Goal: Information Seeking & Learning: Learn about a topic

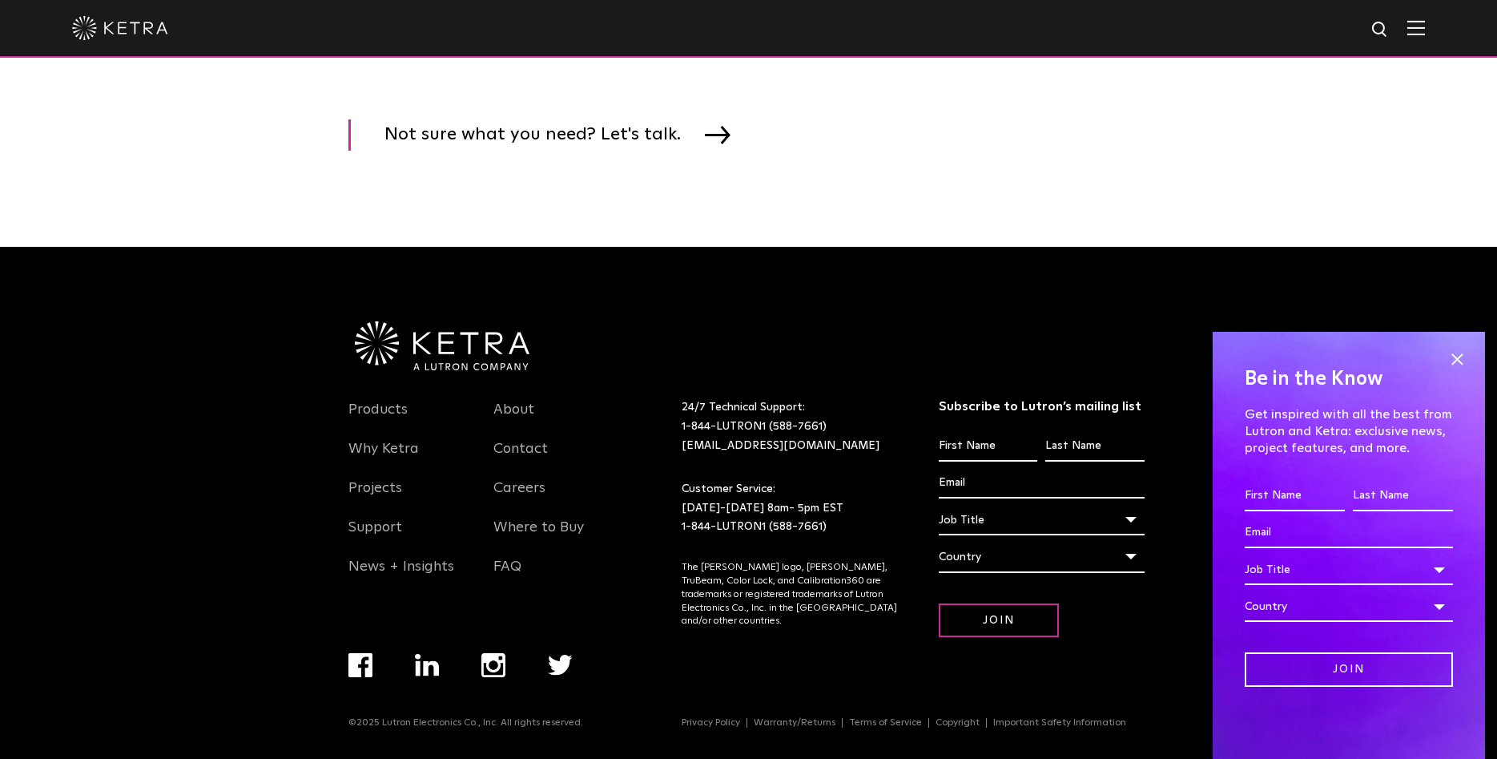
scroll to position [2670, 0]
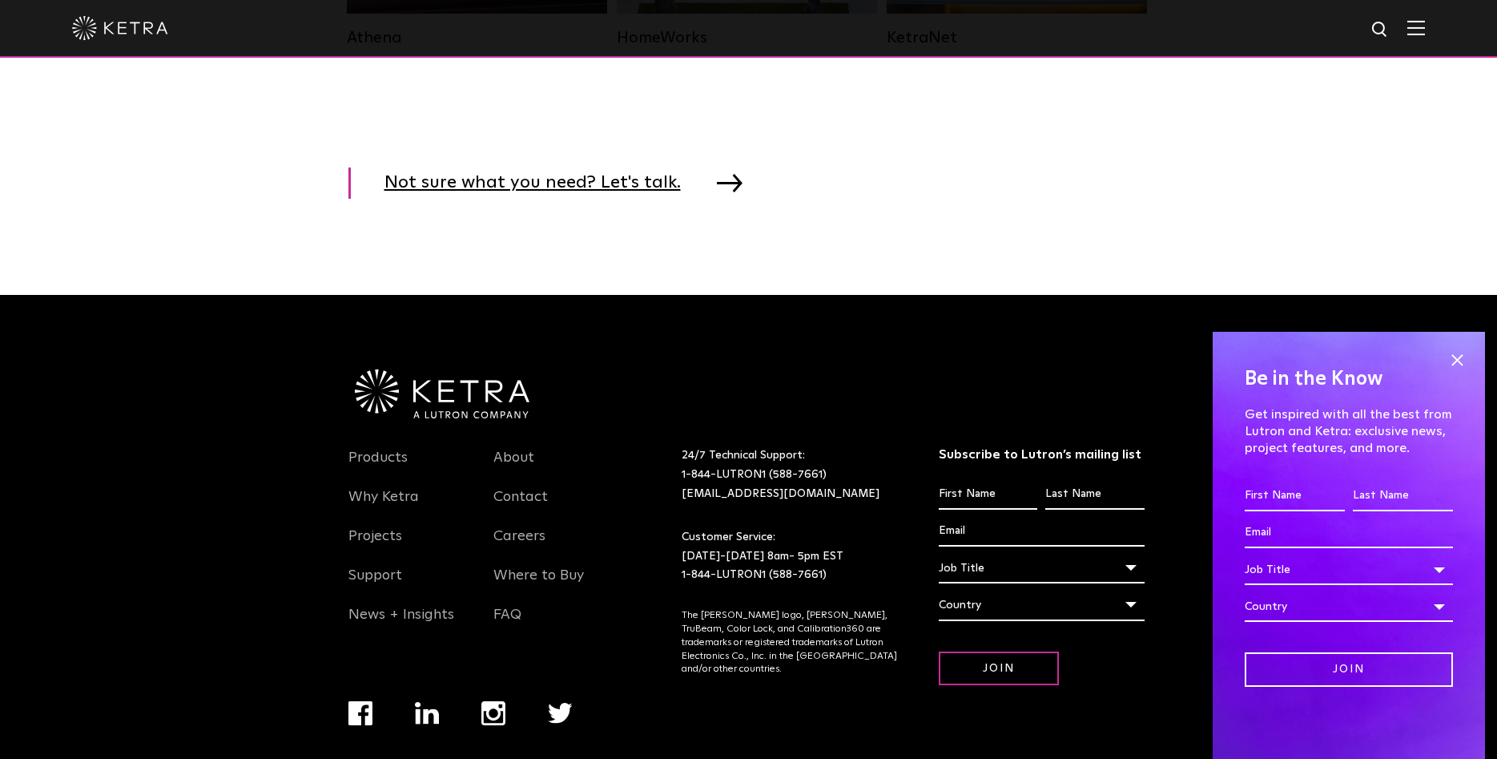
click at [717, 191] on img at bounding box center [730, 183] width 26 height 18
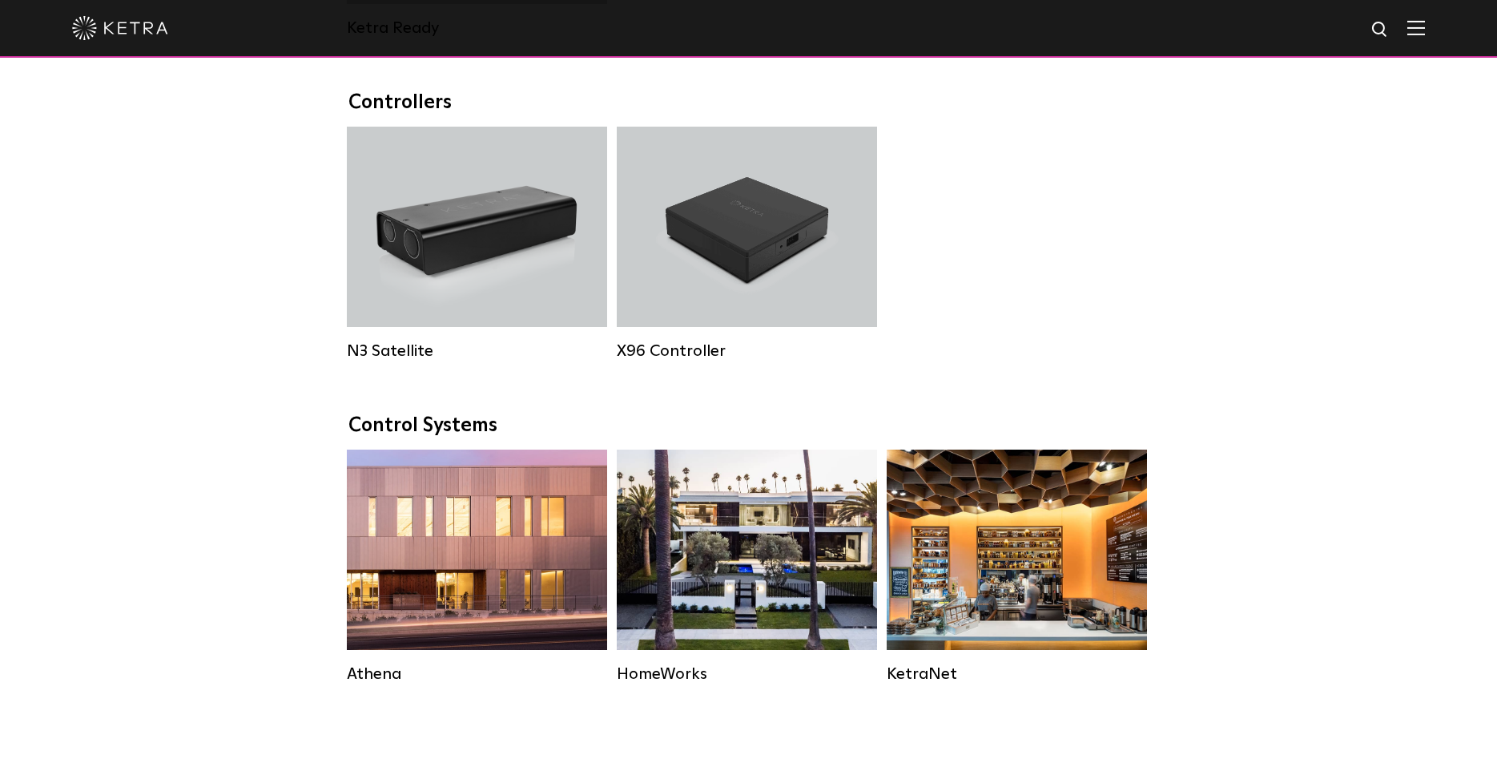
scroll to position [1952, 0]
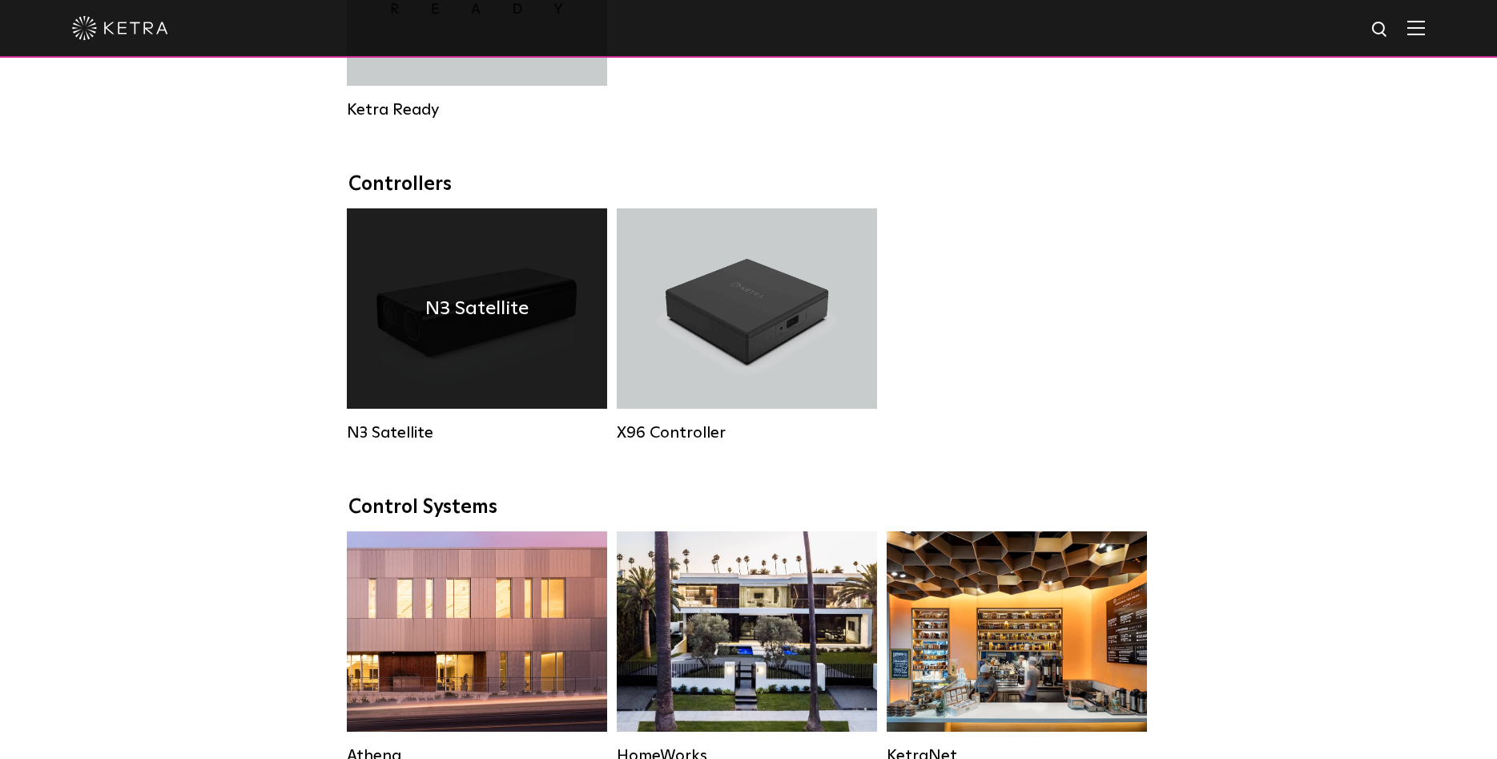
click at [461, 357] on div "N3 Satellite" at bounding box center [477, 308] width 260 height 200
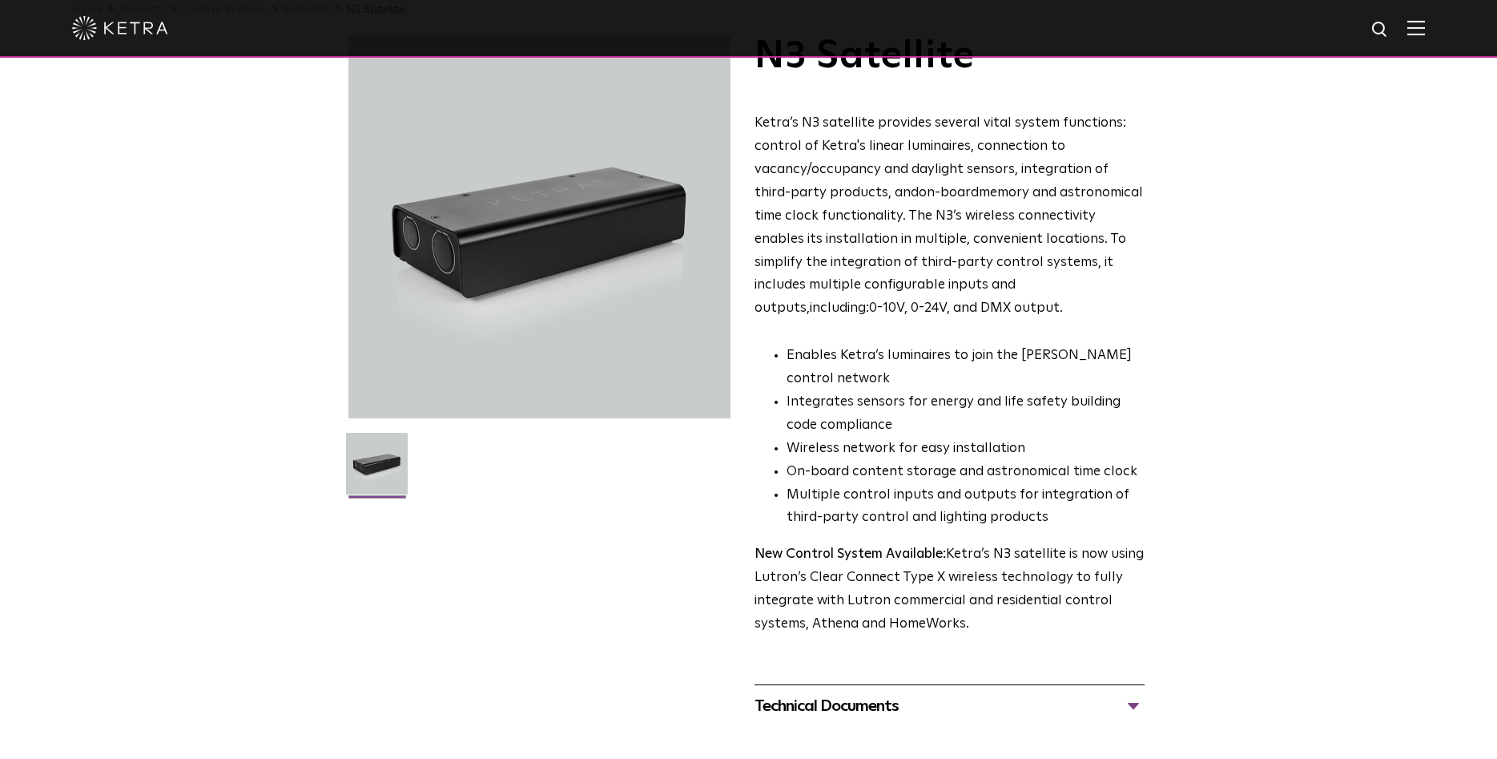
scroll to position [82, 0]
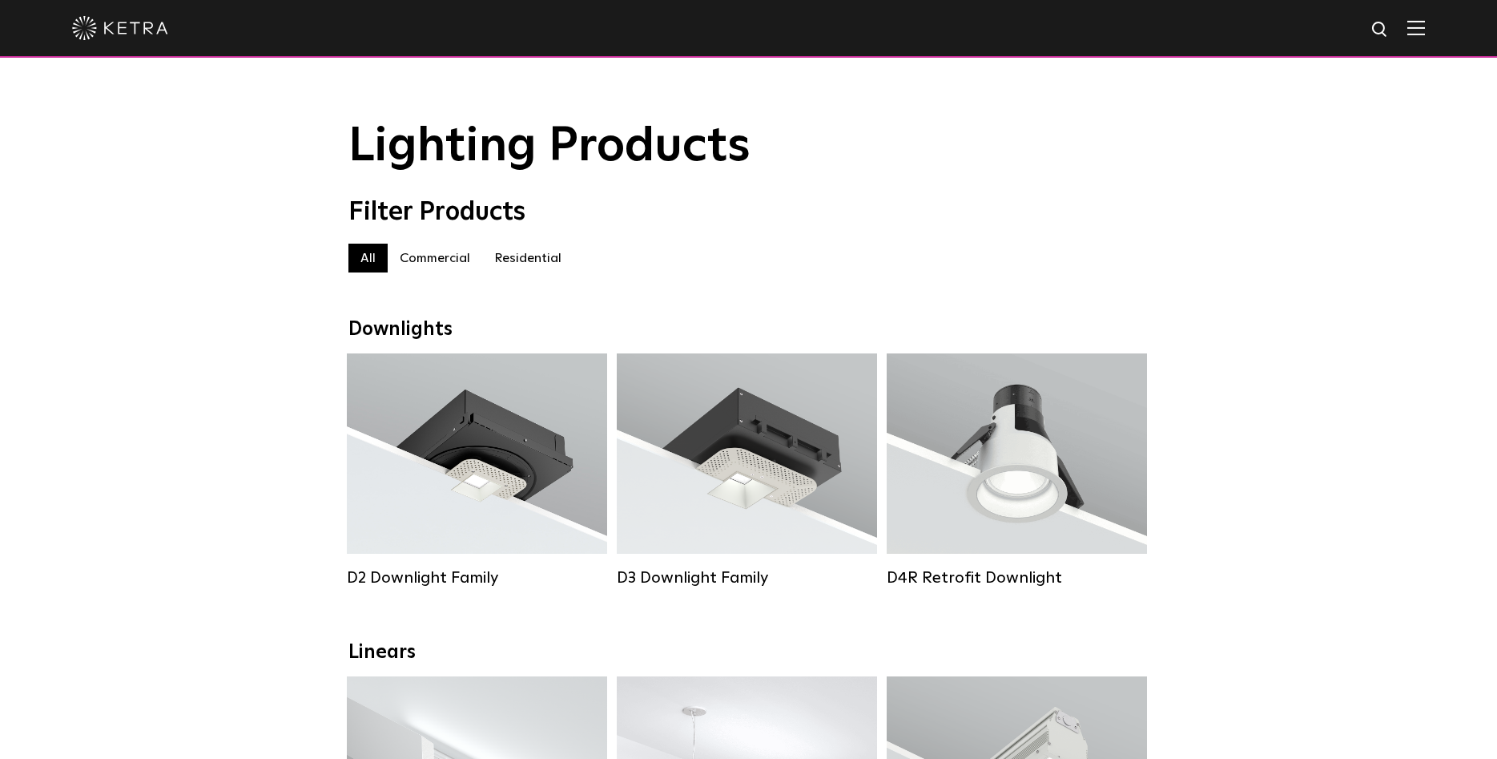
scroll to position [1952, 0]
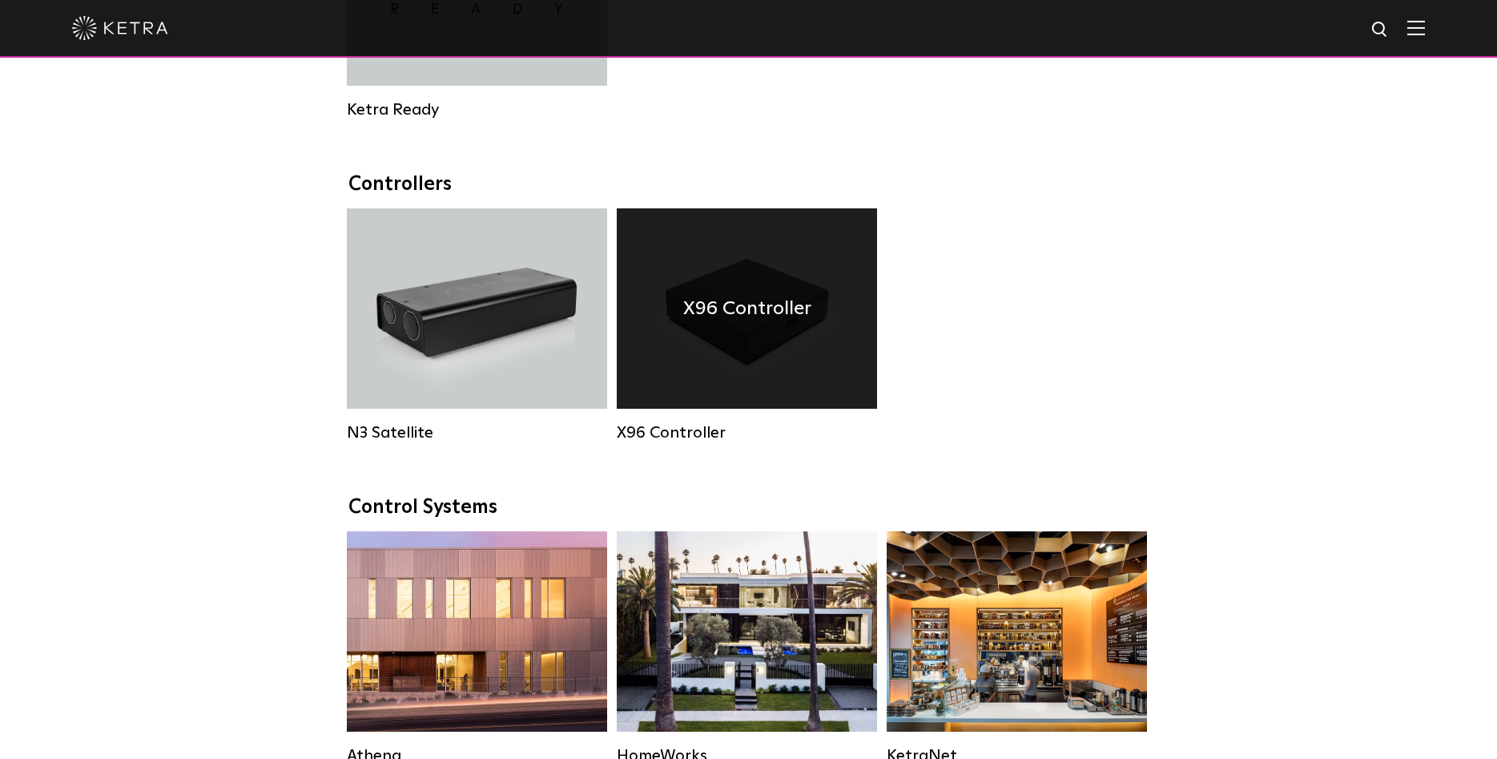
click at [774, 387] on div "X96 Controller" at bounding box center [747, 308] width 260 height 200
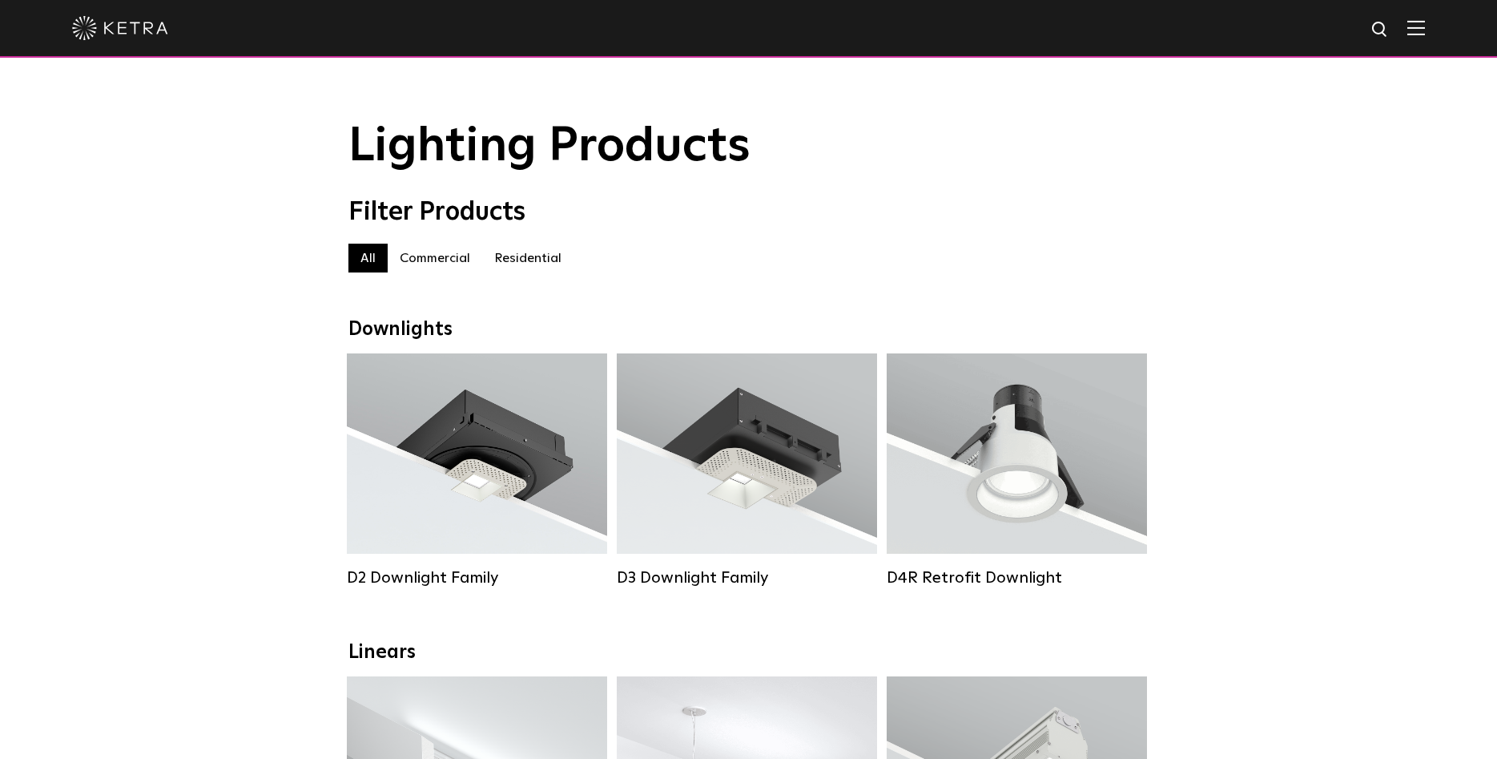
scroll to position [1952, 0]
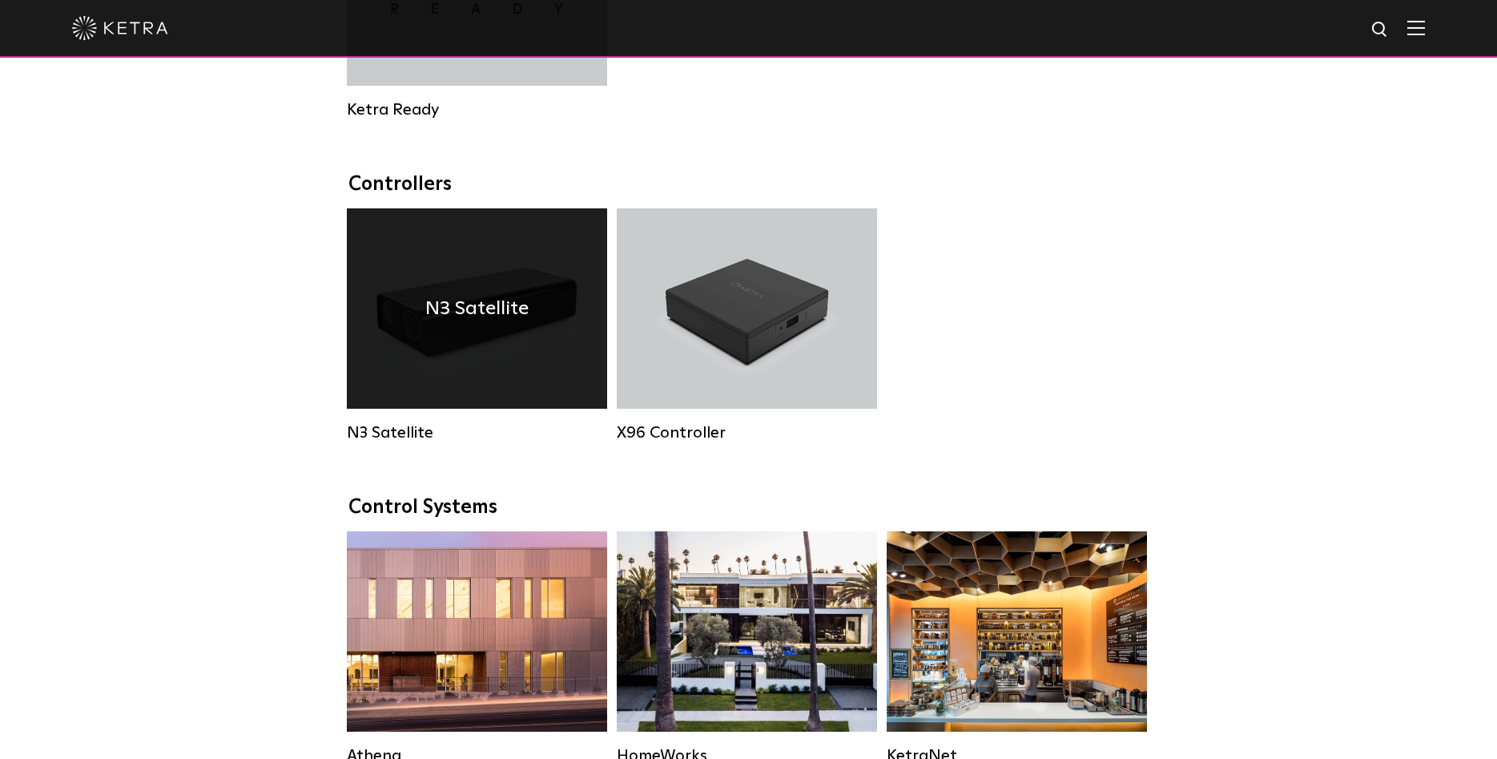
click at [498, 393] on div "N3 Satellite" at bounding box center [477, 308] width 260 height 200
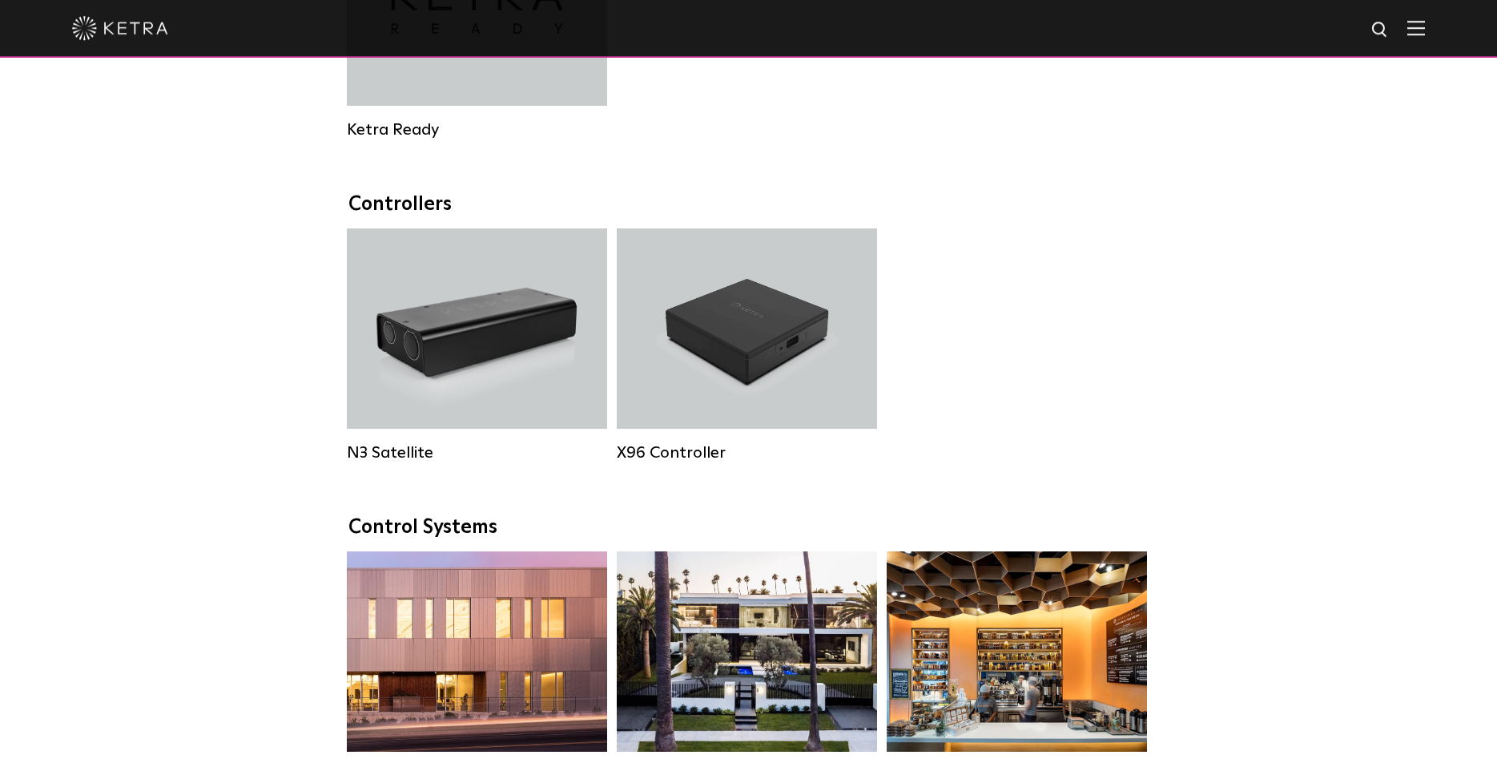
scroll to position [1952, 0]
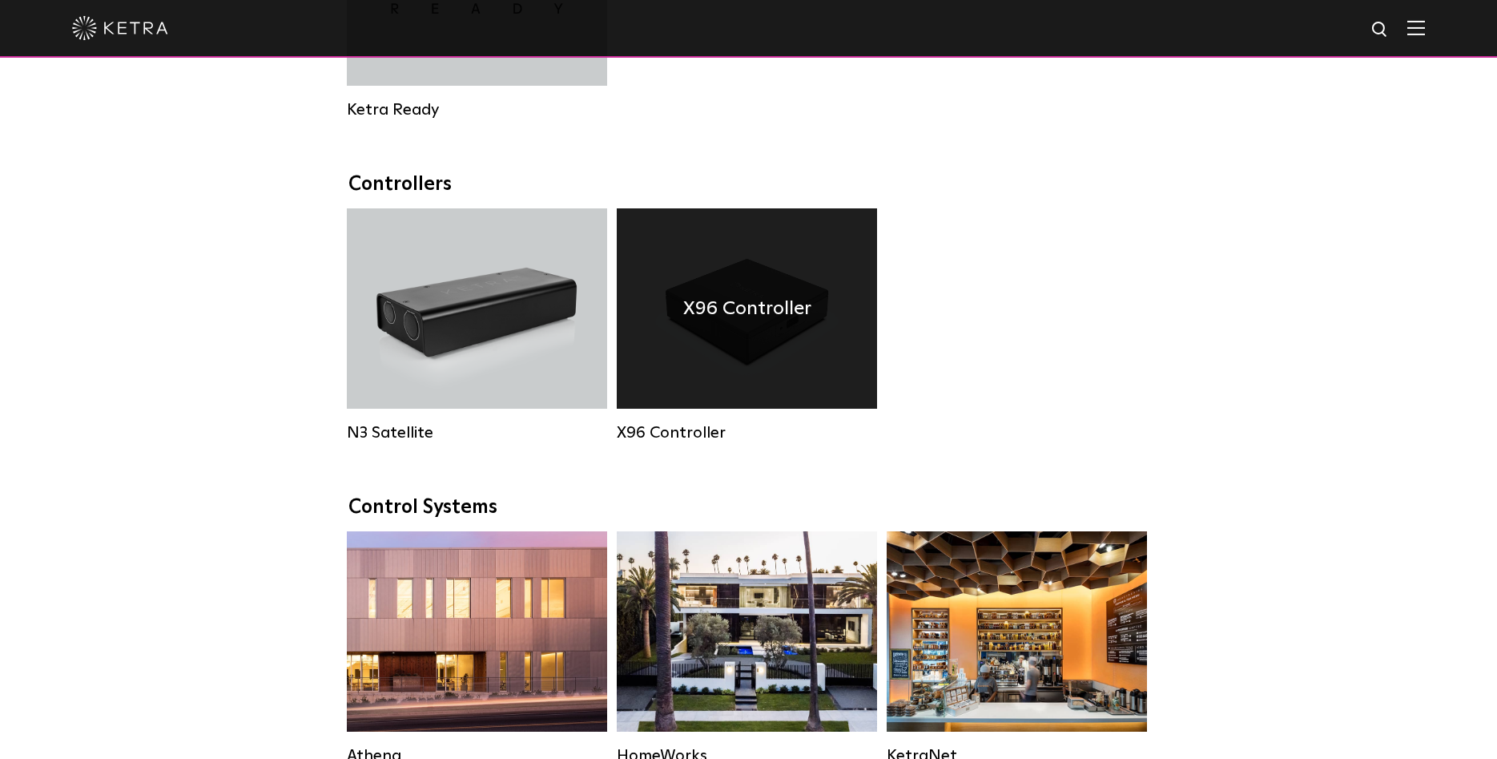
click at [746, 324] on h4 "X96 Controller" at bounding box center [747, 308] width 128 height 30
